Goal: Information Seeking & Learning: Learn about a topic

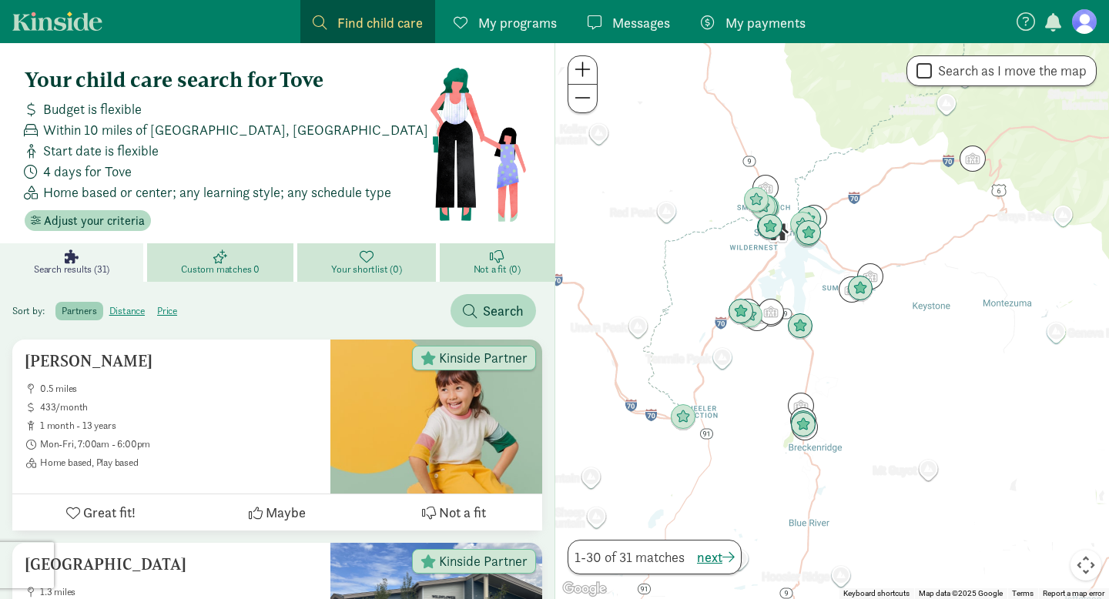
drag, startPoint x: 897, startPoint y: 244, endPoint x: 892, endPoint y: 215, distance: 29.6
click at [892, 213] on div at bounding box center [832, 321] width 554 height 556
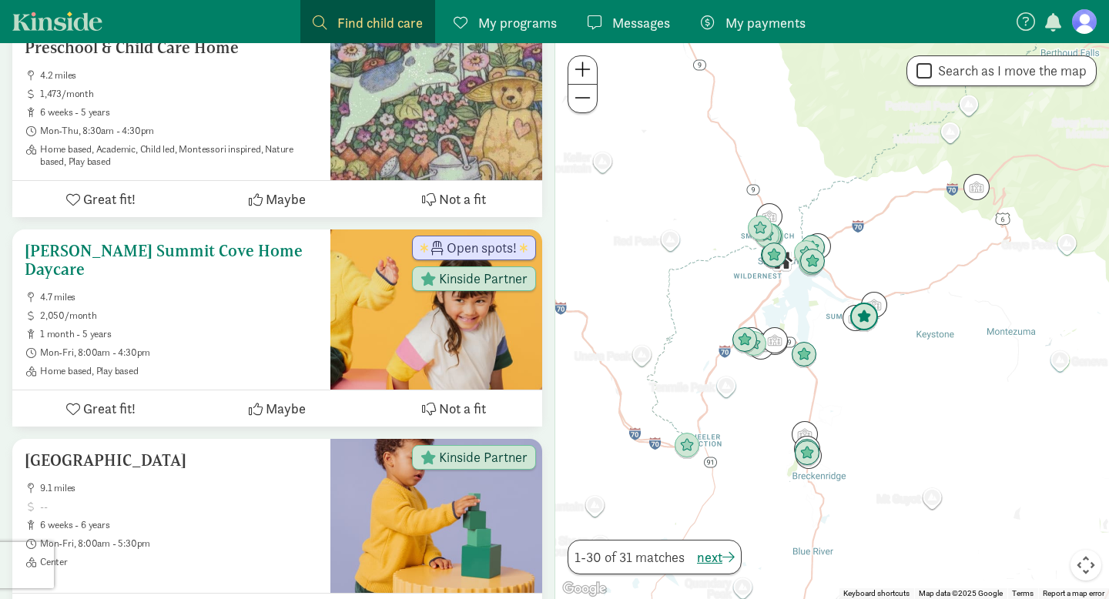
scroll to position [1547, 0]
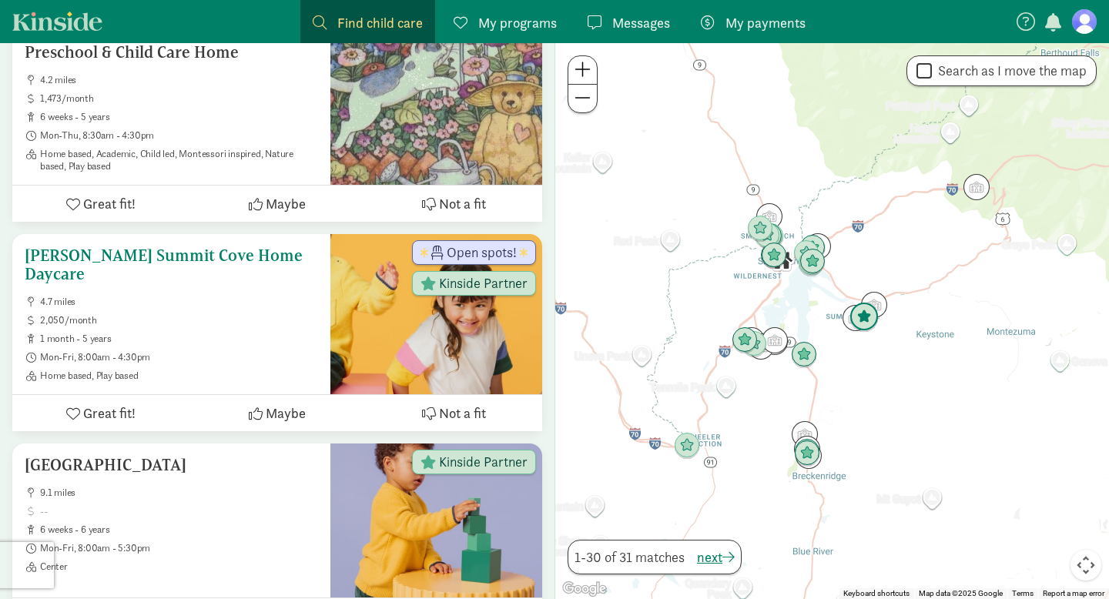
click at [223, 255] on h5 "[PERSON_NAME] Summit Cove Home Daycare" at bounding box center [171, 264] width 293 height 37
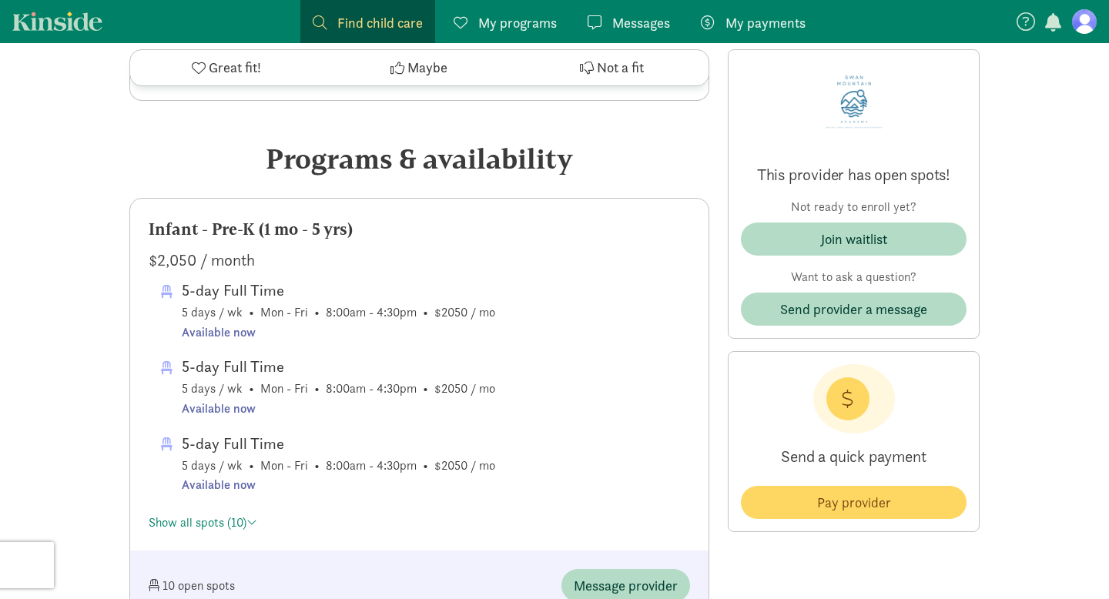
scroll to position [718, 0]
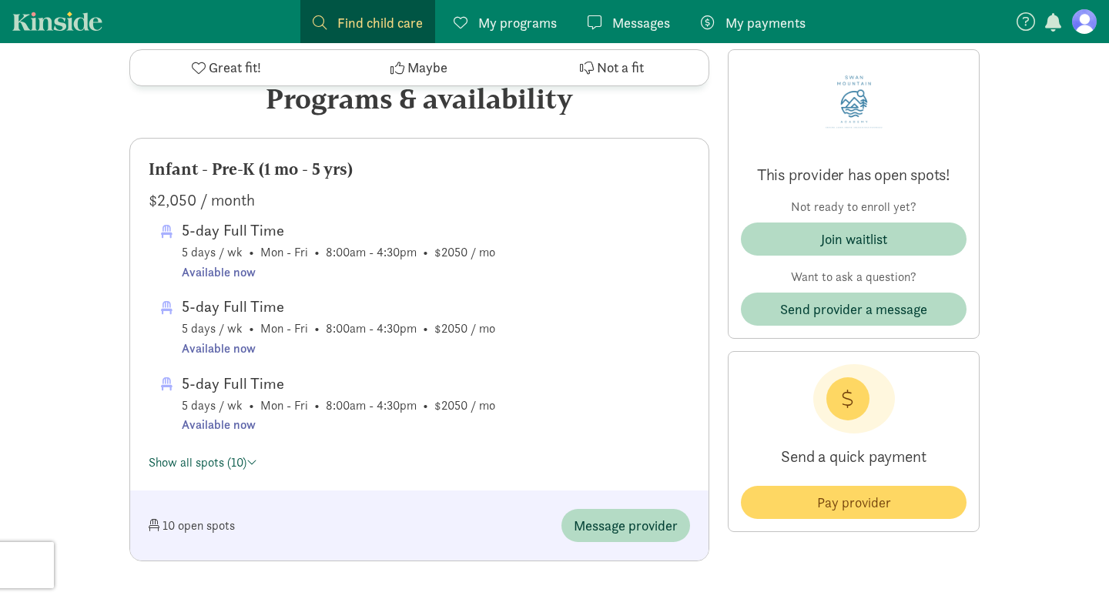
click at [229, 467] on link "Show all spots (10)" at bounding box center [203, 462] width 109 height 16
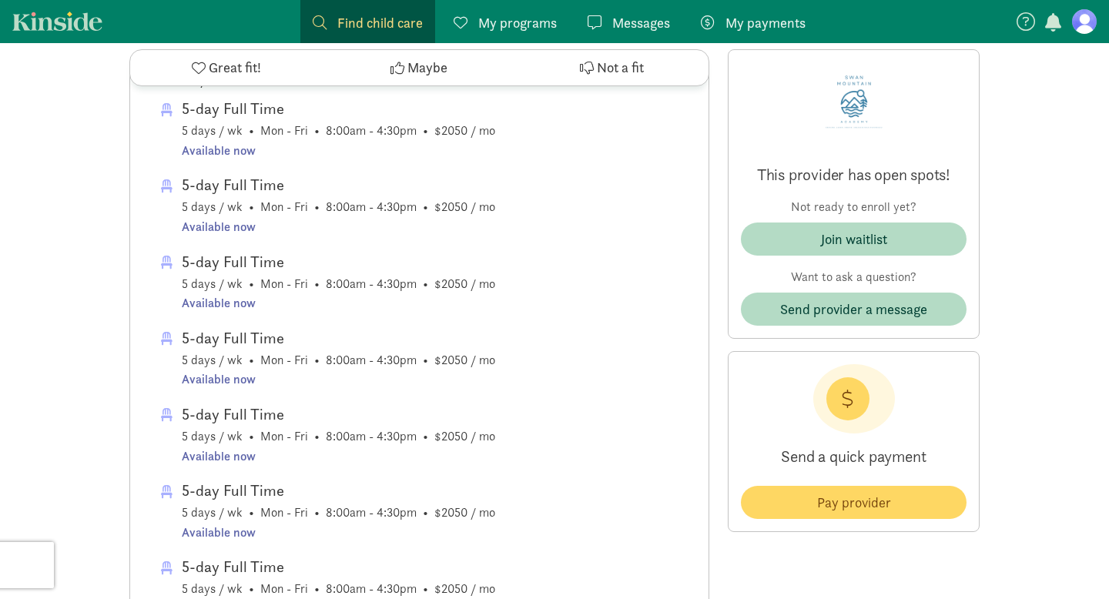
scroll to position [0, 0]
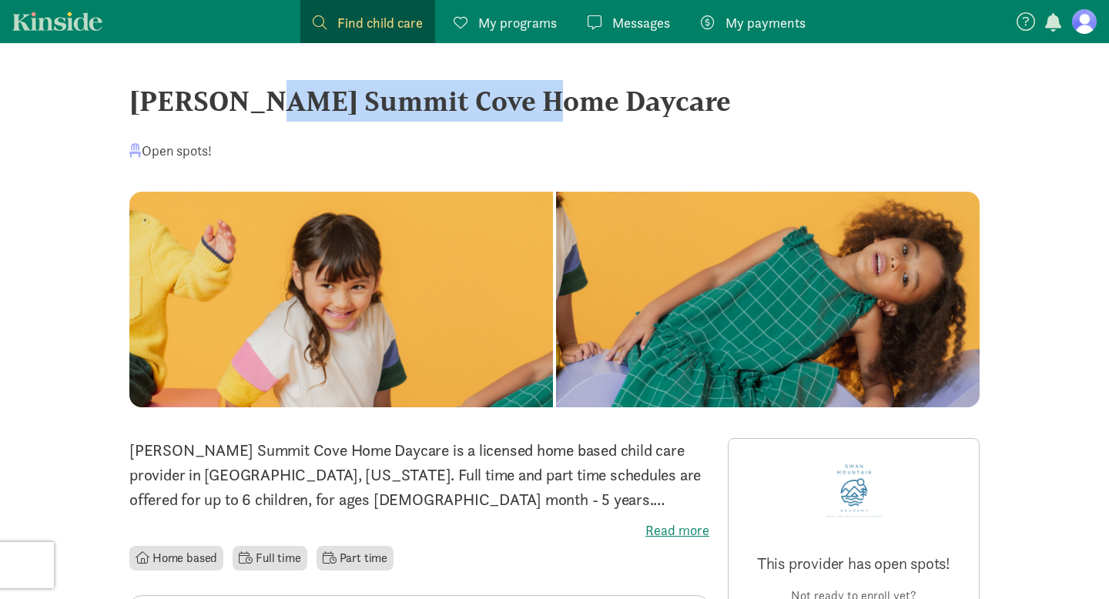
drag, startPoint x: 132, startPoint y: 104, endPoint x: 378, endPoint y: 102, distance: 245.6
click at [378, 102] on div "[PERSON_NAME] Summit Cove Home Daycare" at bounding box center [554, 101] width 850 height 42
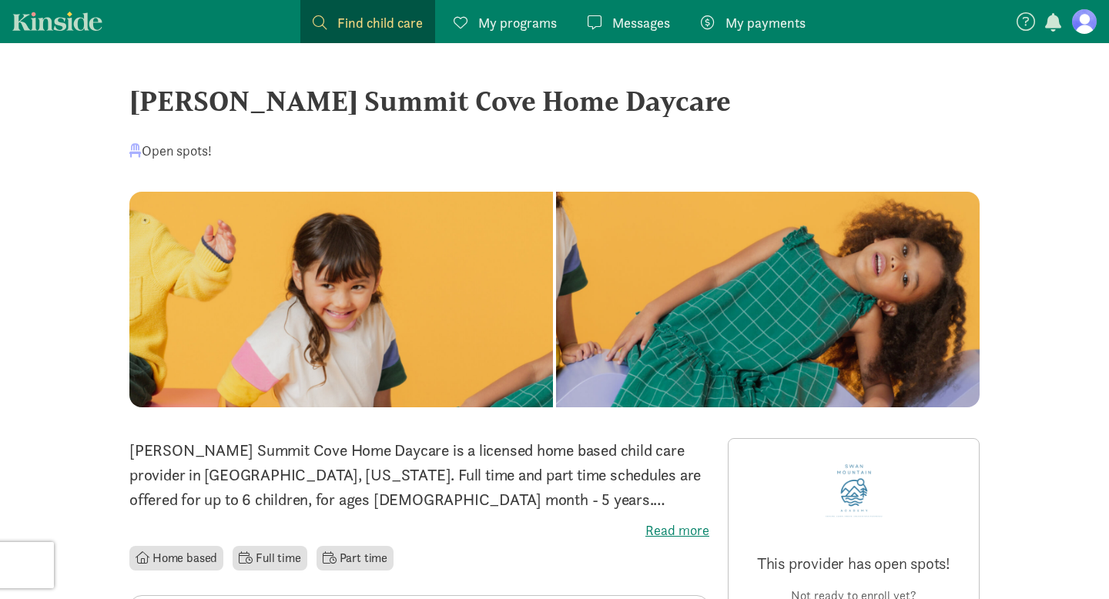
drag, startPoint x: 681, startPoint y: 106, endPoint x: 132, endPoint y: 104, distance: 548.9
click at [132, 104] on div "[PERSON_NAME] Summit Cove Home Daycare" at bounding box center [554, 101] width 850 height 42
click at [220, 150] on div "Open spots!" at bounding box center [554, 150] width 850 height 21
click at [306, 103] on div "[PERSON_NAME] Summit Cove Home Daycare" at bounding box center [554, 101] width 850 height 42
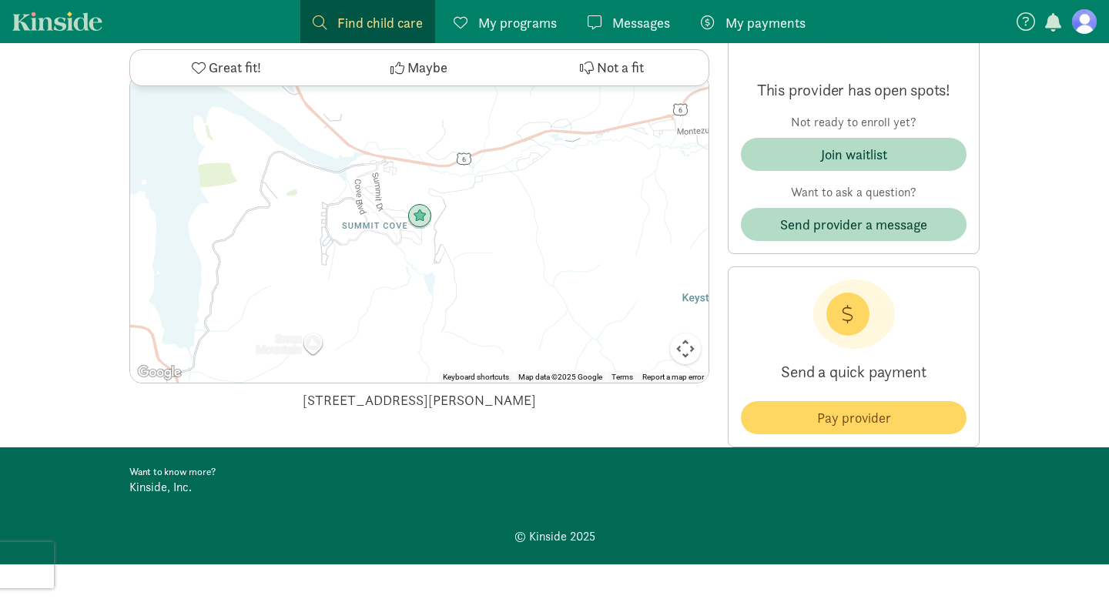
scroll to position [1835, 0]
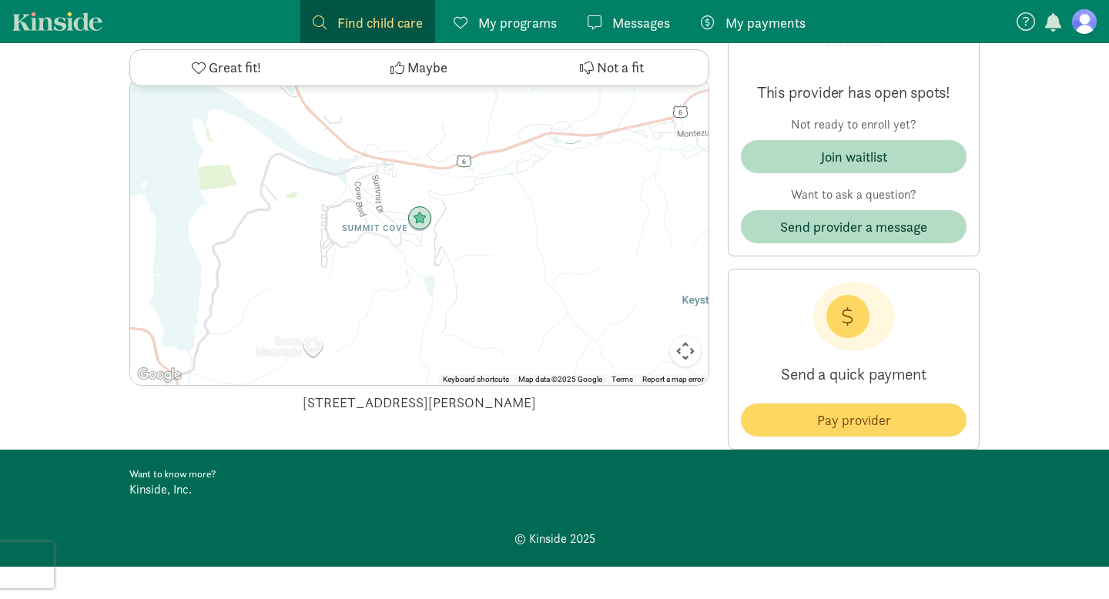
scroll to position [1547, 0]
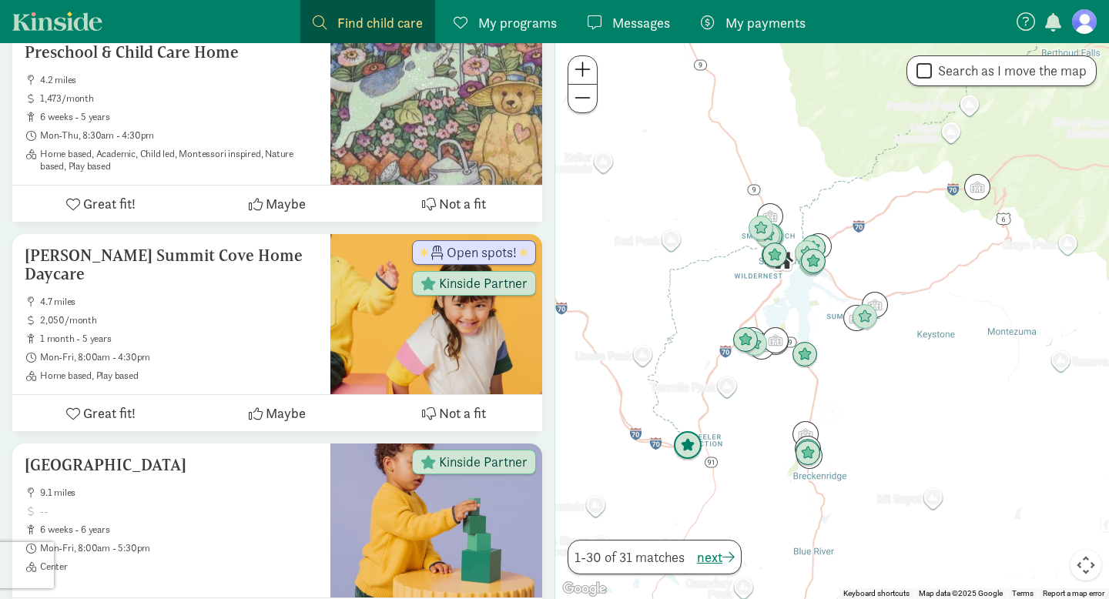
click at [684, 448] on img "Click to see details" at bounding box center [687, 445] width 29 height 29
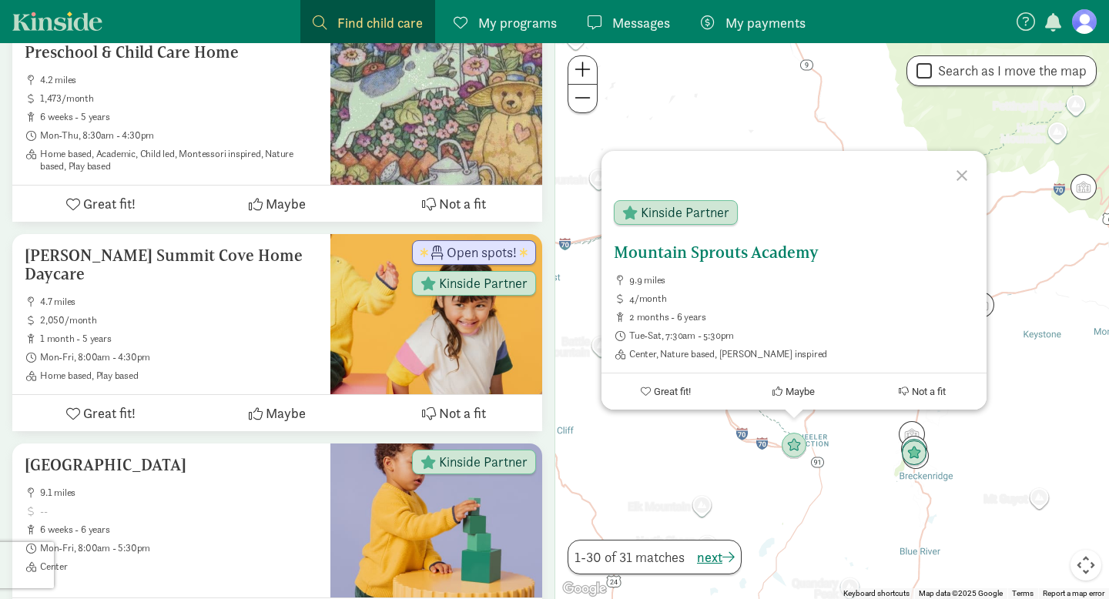
click at [776, 253] on h5 "Mountain Sprouts Academy" at bounding box center [794, 252] width 360 height 18
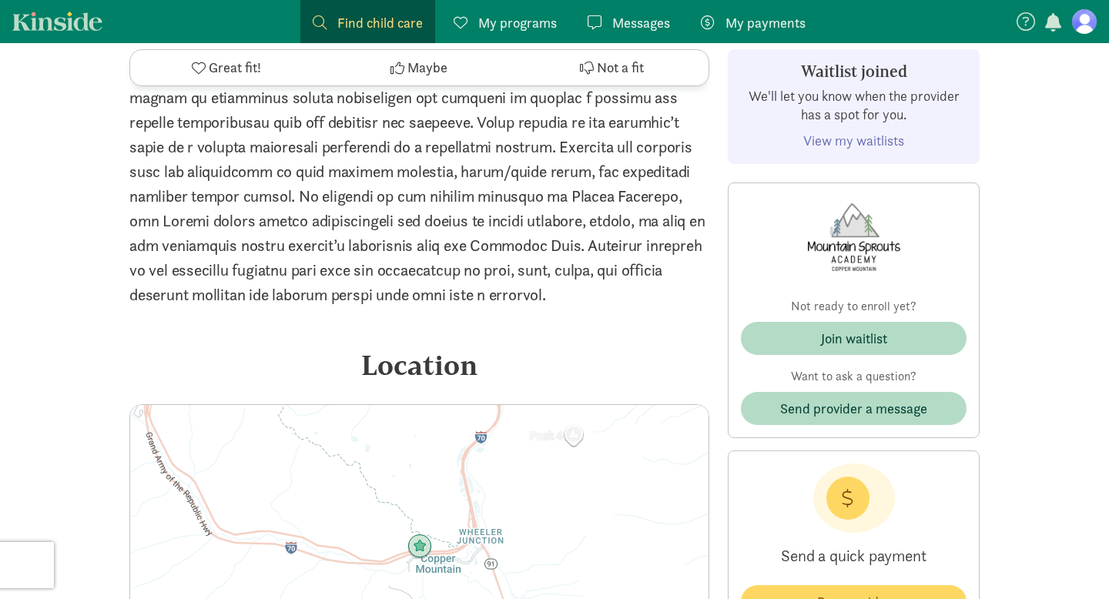
scroll to position [2157, 0]
